Goal: Task Accomplishment & Management: Manage account settings

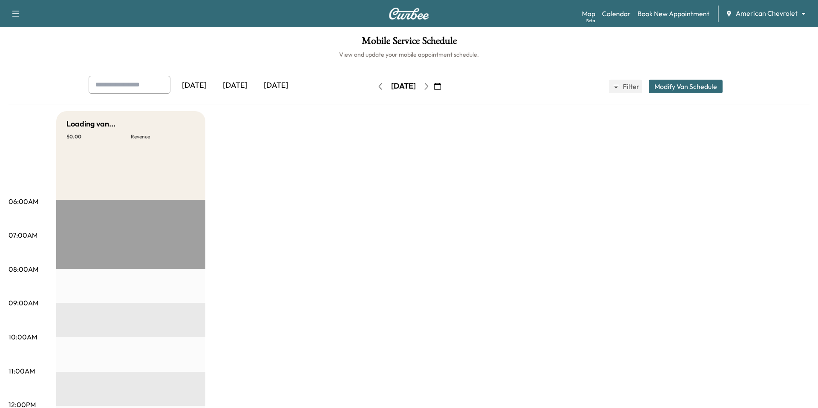
click at [761, 13] on body "Support Log Out Map Beta Calendar Book New Appointment American Chevrolet *****…" at bounding box center [409, 204] width 818 height 408
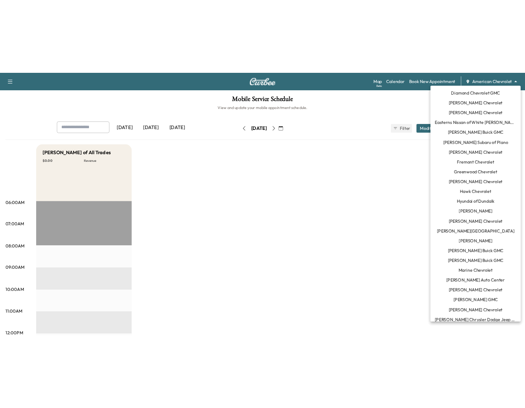
scroll to position [39, 0]
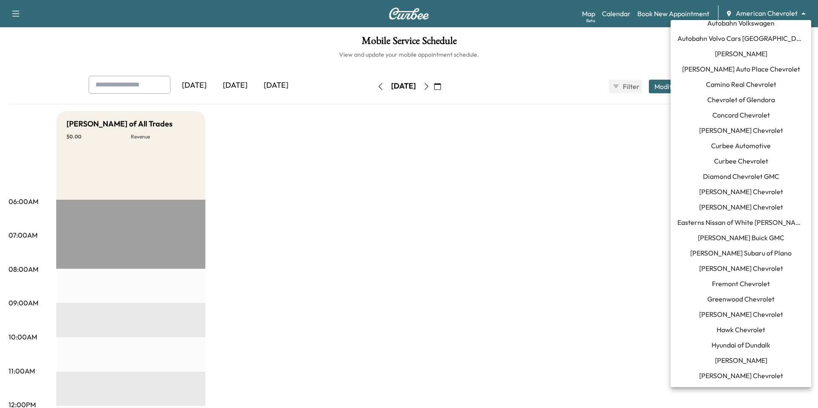
click at [760, 238] on span "[PERSON_NAME] Buick GMC" at bounding box center [741, 238] width 86 height 10
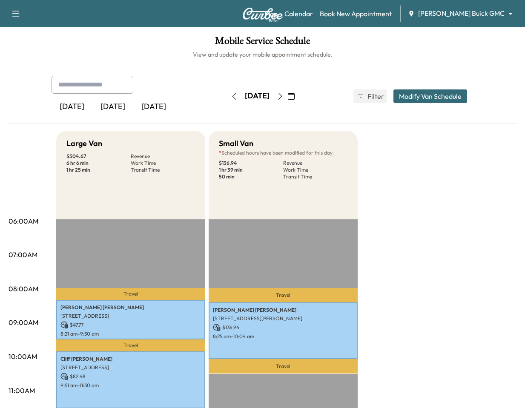
click at [282, 95] on icon "button" at bounding box center [280, 96] width 4 height 7
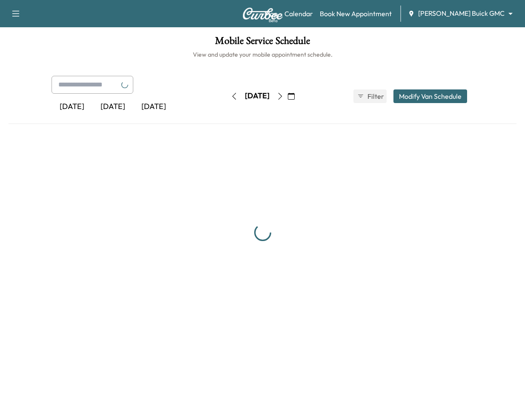
click at [287, 95] on button "button" at bounding box center [280, 96] width 14 height 14
click at [284, 95] on icon "button" at bounding box center [280, 96] width 7 height 7
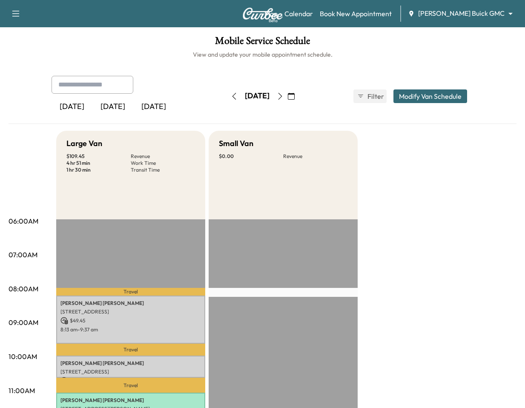
click at [231, 97] on icon "button" at bounding box center [234, 96] width 7 height 7
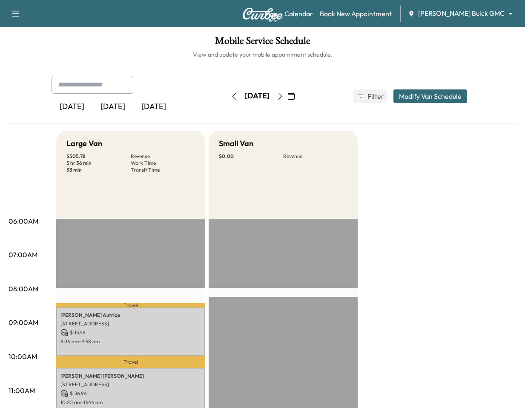
click at [284, 96] on icon "button" at bounding box center [280, 96] width 7 height 7
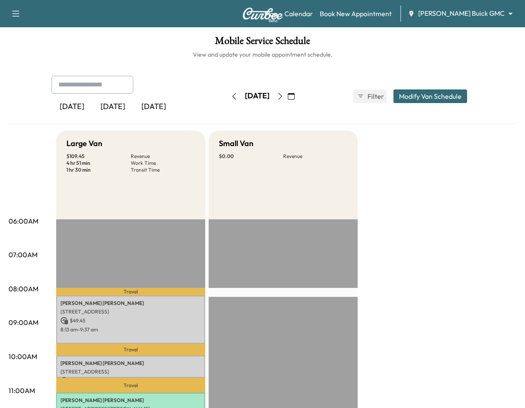
click at [284, 97] on icon "button" at bounding box center [280, 96] width 7 height 7
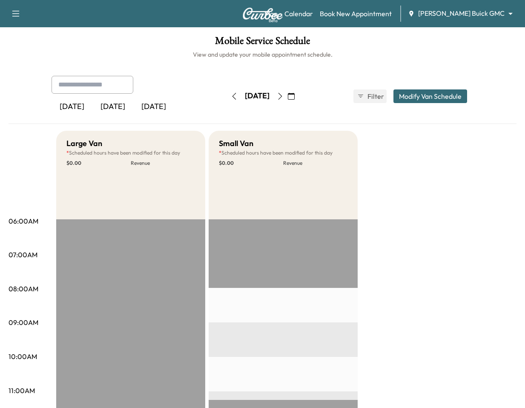
click at [284, 96] on icon "button" at bounding box center [280, 96] width 7 height 7
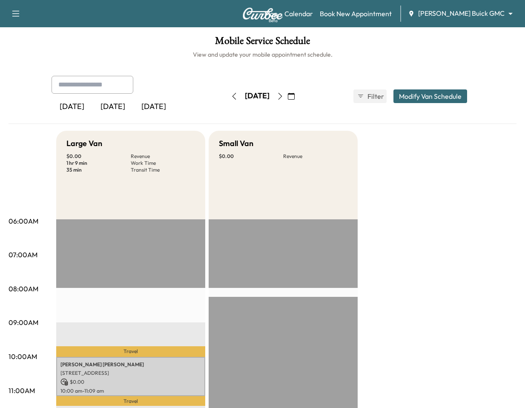
click at [466, 9] on body "Support Log Out Map Beta Calendar Book New Appointment Ewing Buick GMC ********…" at bounding box center [262, 204] width 525 height 408
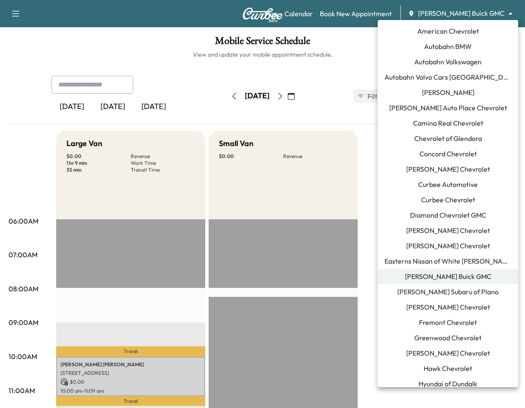
click at [449, 289] on span "[PERSON_NAME] Subaru of Plano" at bounding box center [447, 292] width 101 height 10
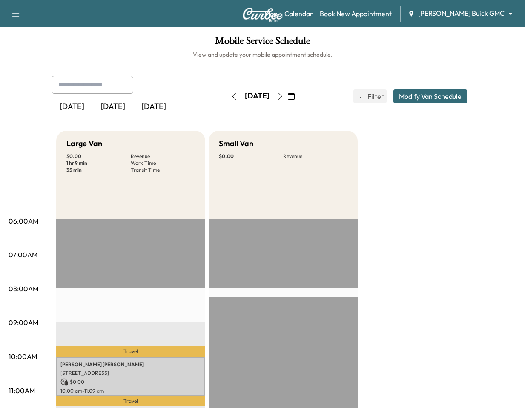
click at [231, 95] on icon "button" at bounding box center [234, 96] width 7 height 7
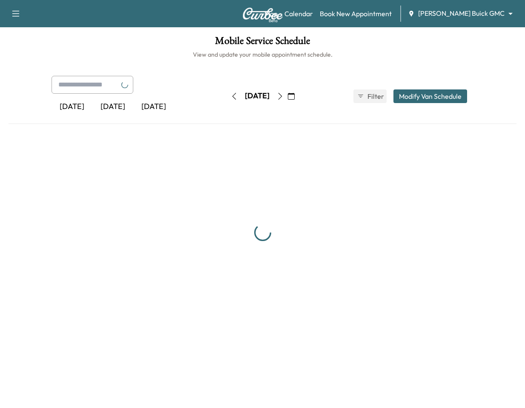
click at [231, 95] on icon "button" at bounding box center [234, 96] width 7 height 7
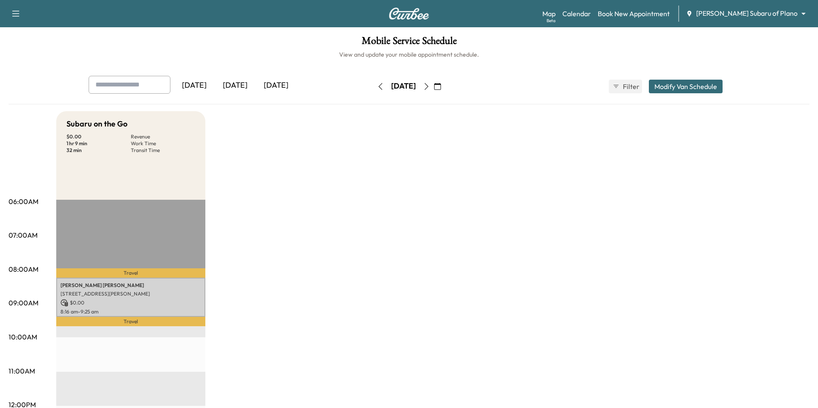
click at [377, 86] on icon "button" at bounding box center [380, 86] width 7 height 7
click at [373, 86] on button "button" at bounding box center [380, 87] width 14 height 14
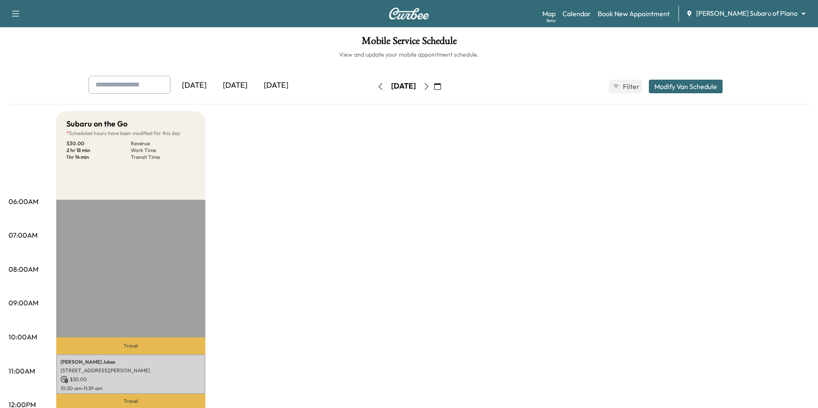
click at [434, 87] on div "[DATE]" at bounding box center [403, 87] width 60 height 14
click at [430, 87] on icon "button" at bounding box center [426, 86] width 7 height 7
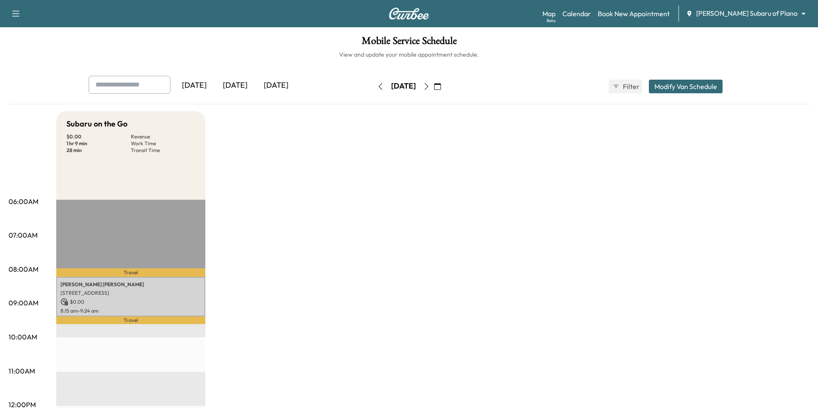
click at [430, 87] on icon "button" at bounding box center [426, 86] width 7 height 7
click at [434, 87] on div "[DATE]" at bounding box center [403, 87] width 60 height 14
click at [434, 86] on button "button" at bounding box center [426, 87] width 14 height 14
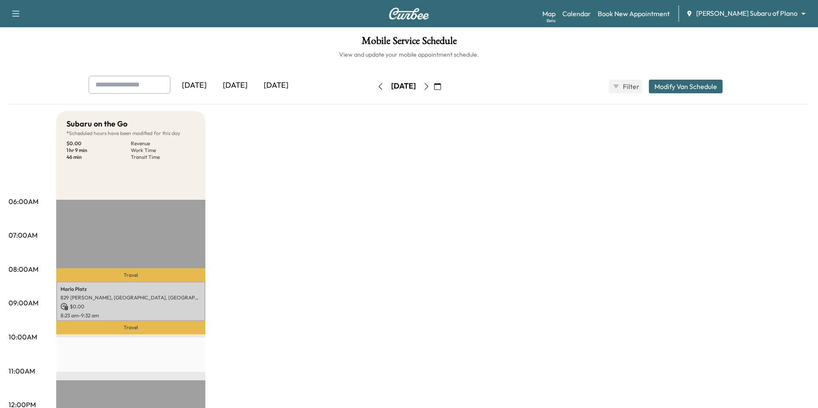
click at [430, 86] on icon "button" at bounding box center [426, 86] width 7 height 7
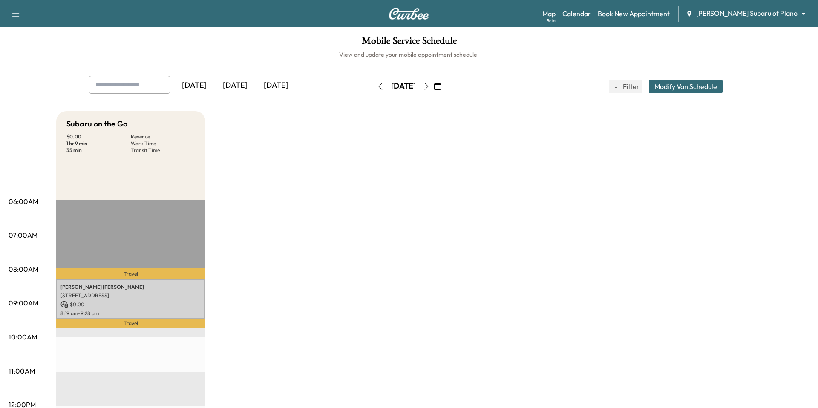
click at [445, 86] on button "button" at bounding box center [437, 87] width 14 height 14
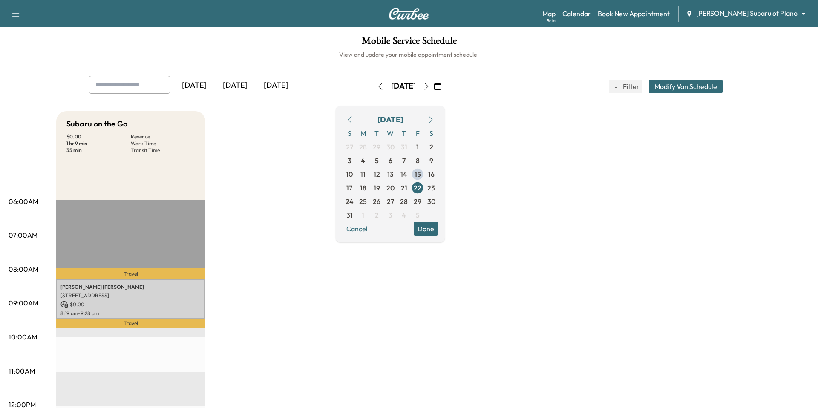
click at [430, 84] on icon "button" at bounding box center [426, 86] width 7 height 7
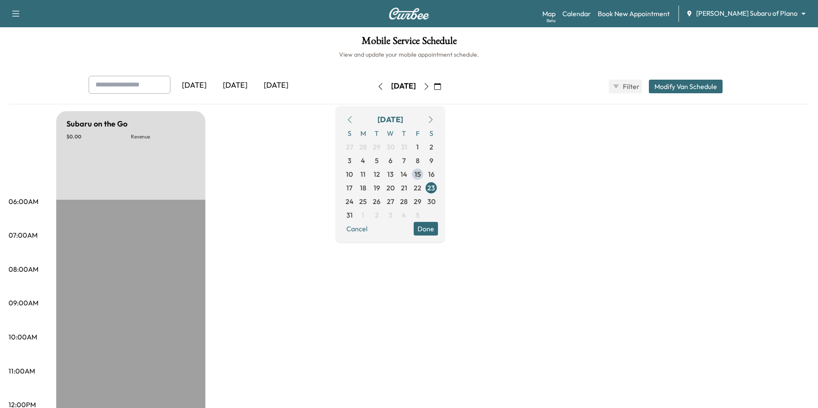
click at [377, 89] on icon "button" at bounding box center [380, 86] width 7 height 7
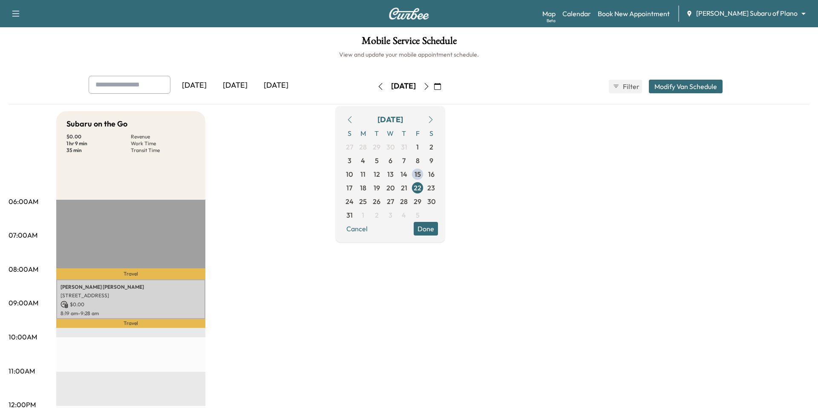
click at [373, 89] on button "button" at bounding box center [380, 87] width 14 height 14
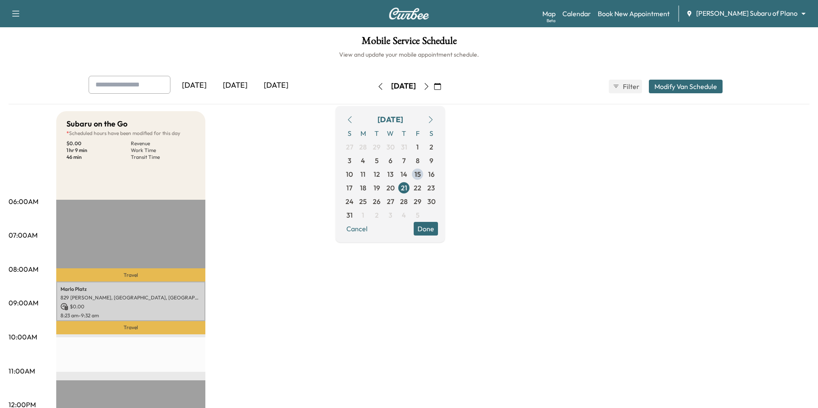
click at [377, 89] on icon "button" at bounding box center [380, 86] width 7 height 7
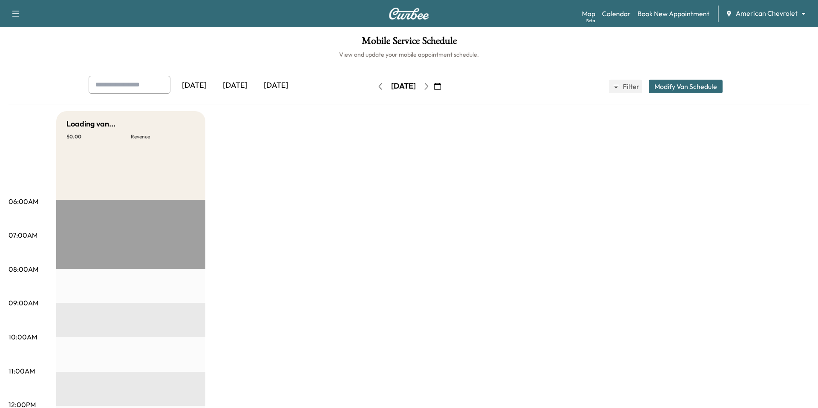
click at [779, 2] on div "Support Log Out Map Beta Calendar Book New Appointment American Chevrolet *****…" at bounding box center [409, 13] width 818 height 27
click at [779, 26] on div "Support Log Out Map Beta Calendar Book New Appointment American Chevrolet *****…" at bounding box center [409, 13] width 818 height 27
click at [779, 18] on div "American Chevrolet ******** ​" at bounding box center [768, 14] width 86 height 10
click at [782, 11] on body "Support Log Out Map Beta Calendar Book New Appointment American Chevrolet *****…" at bounding box center [409, 204] width 818 height 408
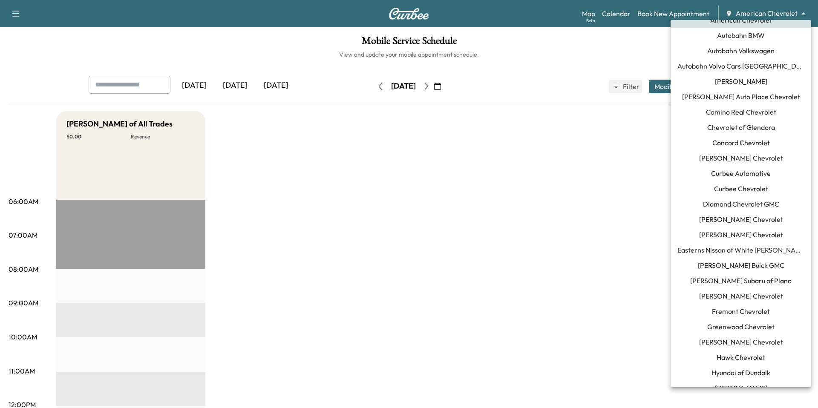
scroll to position [11, 0]
click at [757, 264] on span "[PERSON_NAME] Buick GMC" at bounding box center [741, 265] width 86 height 10
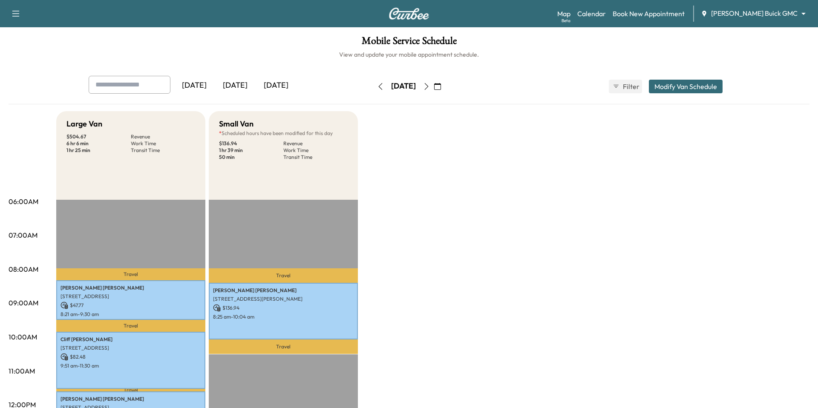
click at [430, 87] on icon "button" at bounding box center [426, 86] width 7 height 7
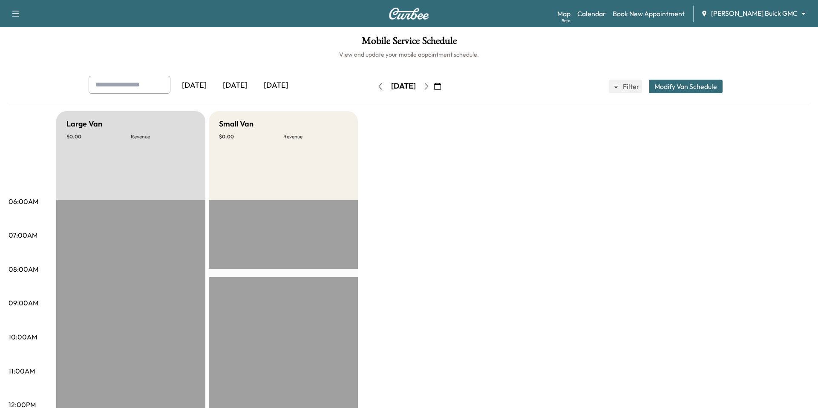
click at [430, 86] on icon "button" at bounding box center [426, 86] width 7 height 7
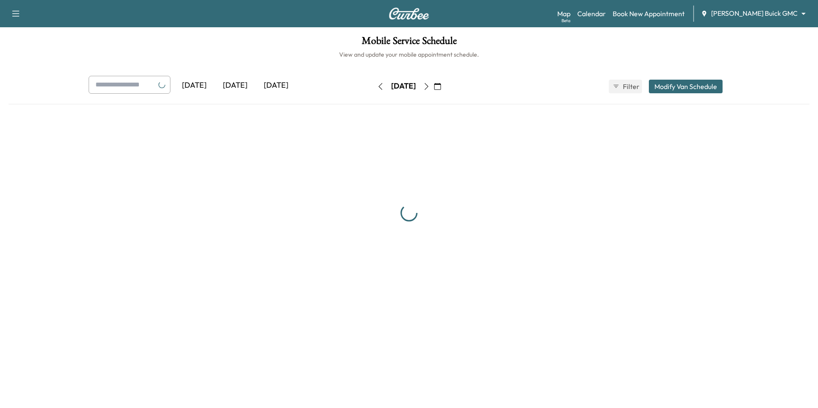
click at [430, 86] on icon "button" at bounding box center [426, 86] width 7 height 7
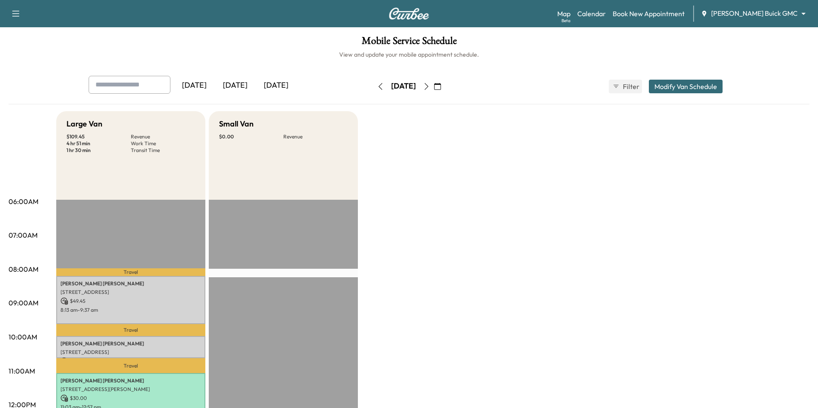
click at [434, 86] on button "button" at bounding box center [426, 87] width 14 height 14
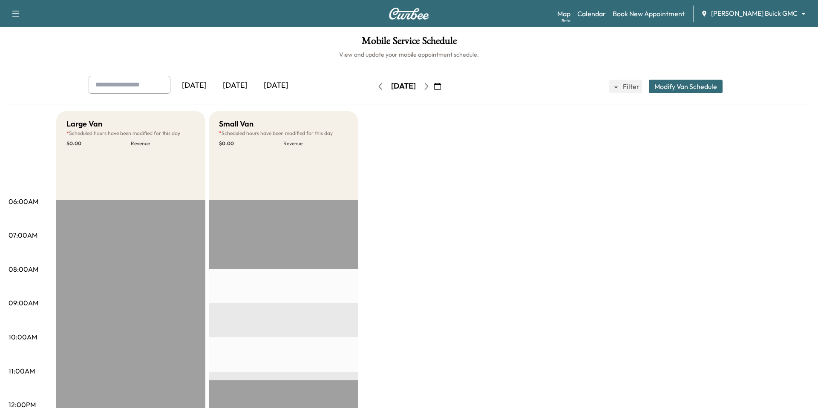
click at [423, 17] on img at bounding box center [408, 14] width 41 height 12
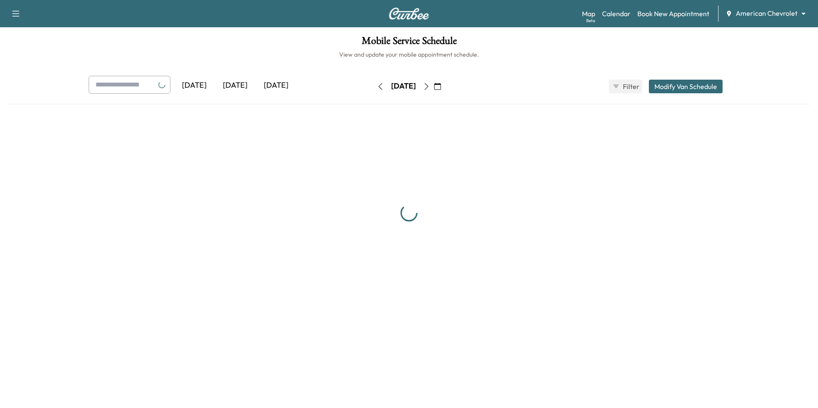
click at [755, 11] on body "Support Log Out Map Beta Calendar Book New Appointment American Chevrolet *****…" at bounding box center [409, 204] width 818 height 408
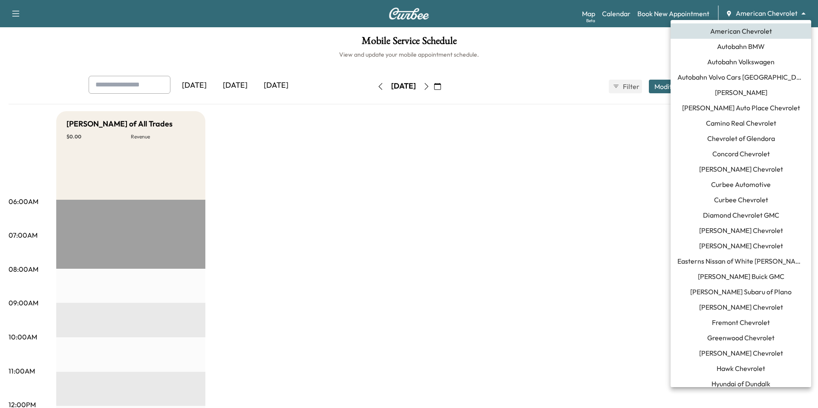
click at [719, 276] on span "[PERSON_NAME] Buick GMC" at bounding box center [741, 276] width 86 height 10
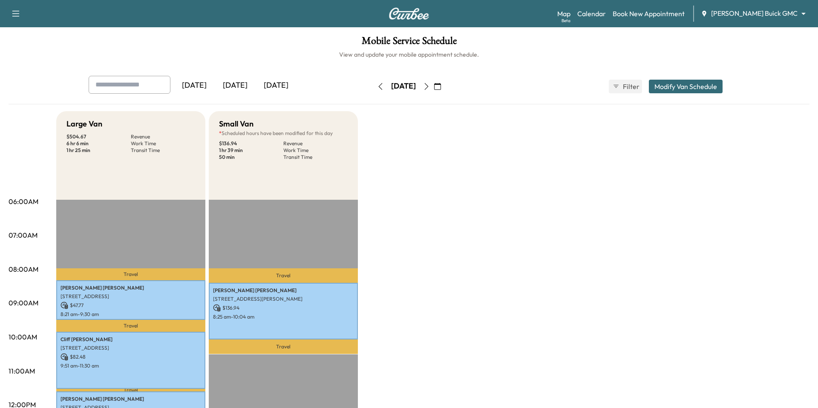
click at [430, 87] on icon "button" at bounding box center [426, 86] width 7 height 7
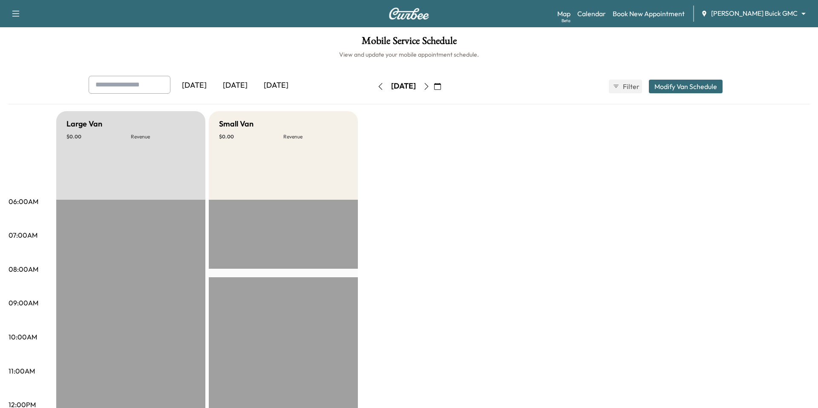
click at [434, 87] on button "button" at bounding box center [426, 87] width 14 height 14
click at [430, 87] on icon "button" at bounding box center [426, 86] width 7 height 7
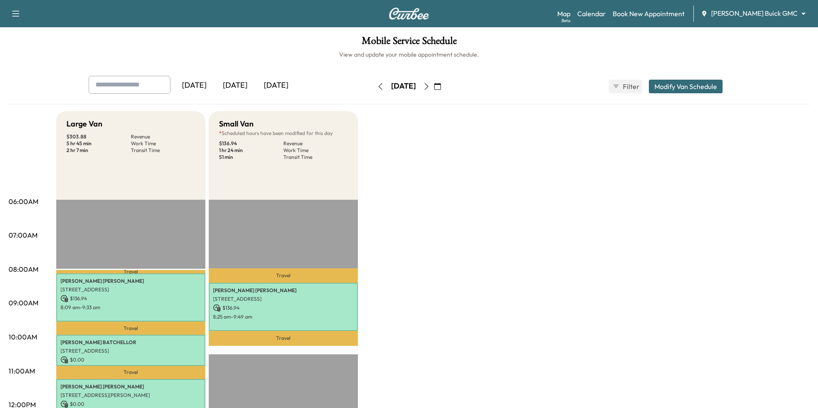
click at [430, 87] on icon "button" at bounding box center [426, 86] width 7 height 7
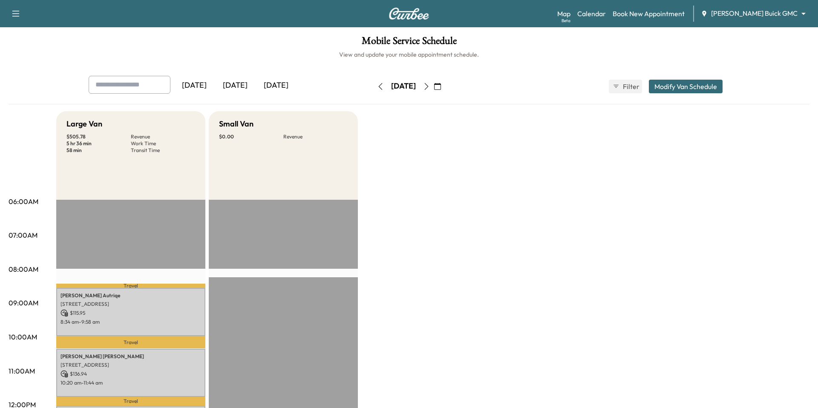
click at [434, 87] on button "button" at bounding box center [426, 87] width 14 height 14
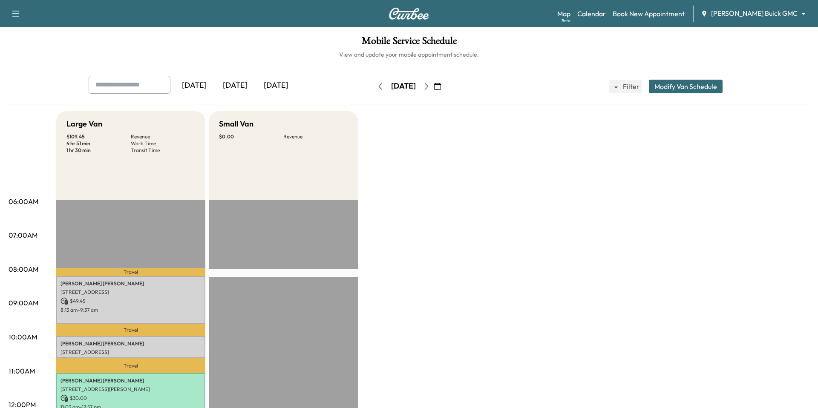
click at [430, 87] on icon "button" at bounding box center [426, 86] width 7 height 7
